Goal: Book appointment/travel/reservation

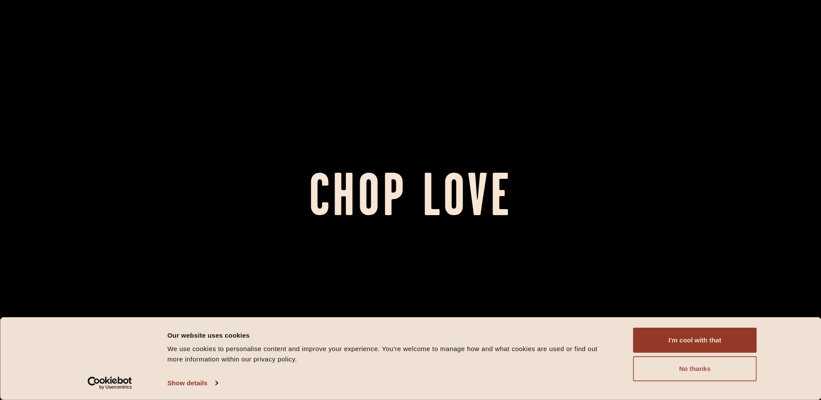
click at [683, 365] on button "No thanks" at bounding box center [695, 368] width 124 height 25
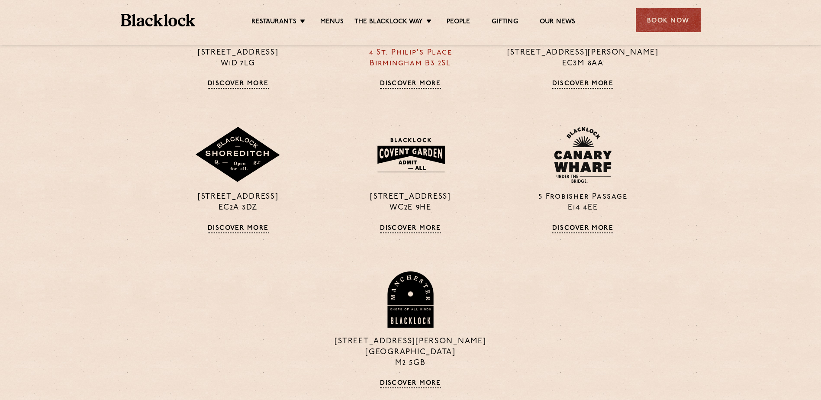
scroll to position [649, 0]
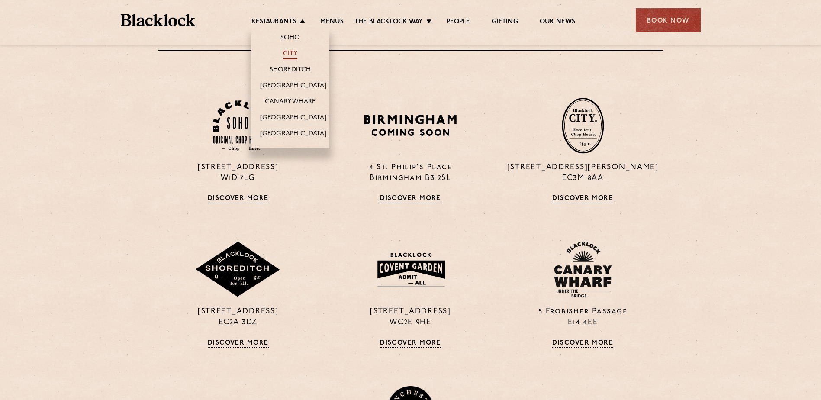
click at [294, 55] on link "City" at bounding box center [290, 55] width 15 height 10
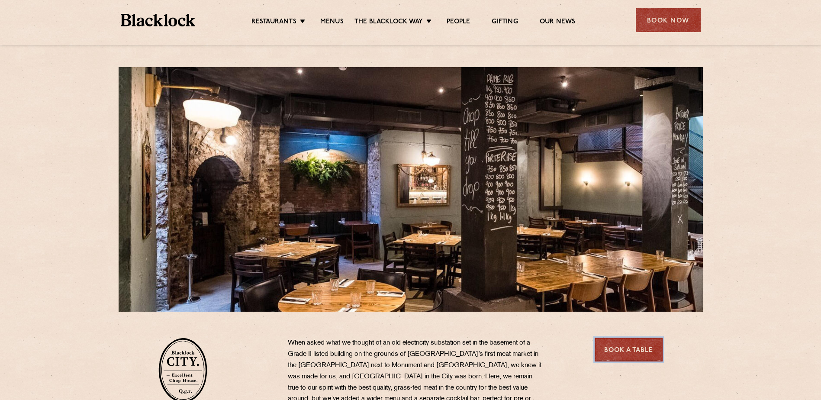
click at [617, 354] on link "Book a Table" at bounding box center [629, 350] width 68 height 24
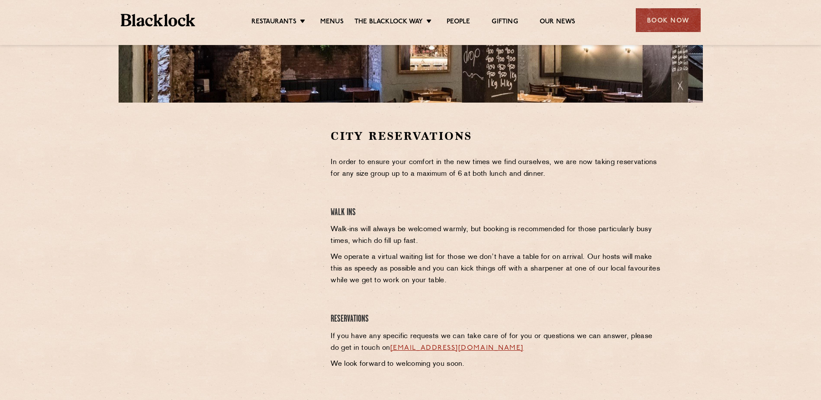
scroll to position [216, 0]
